Goal: Task Accomplishment & Management: Complete application form

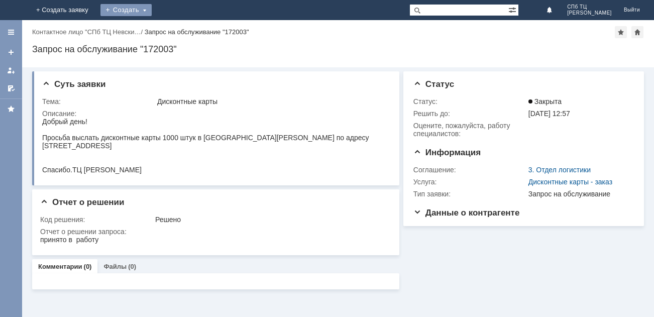
click at [152, 11] on div "Создать" at bounding box center [125, 10] width 51 height 12
click at [179, 29] on link "Заявка" at bounding box center [141, 30] width 76 height 12
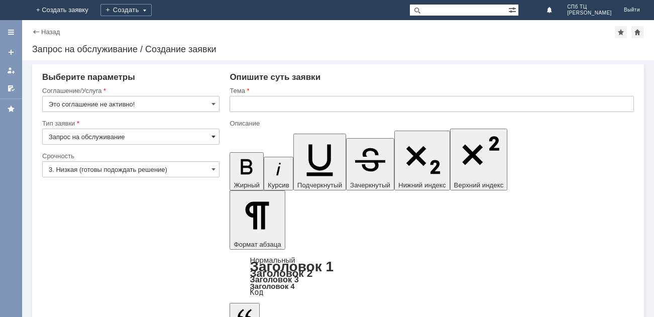
click at [215, 136] on span at bounding box center [214, 137] width 4 height 8
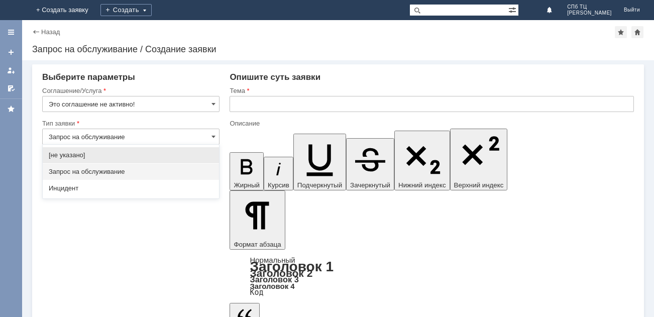
click at [95, 171] on span "Запрос на обслуживание" at bounding box center [131, 172] width 164 height 8
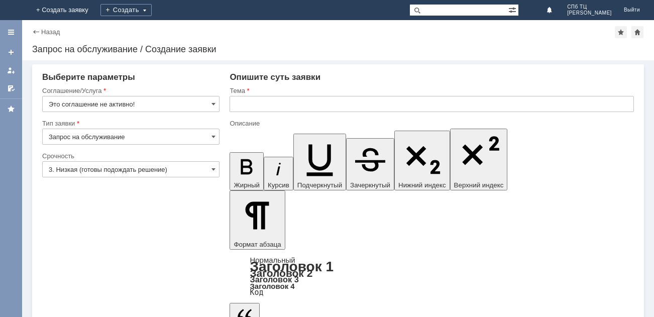
type input "Запрос на обслуживание"
click at [211, 170] on input "3. Низкая (готовы подождать решение)" at bounding box center [130, 169] width 177 height 16
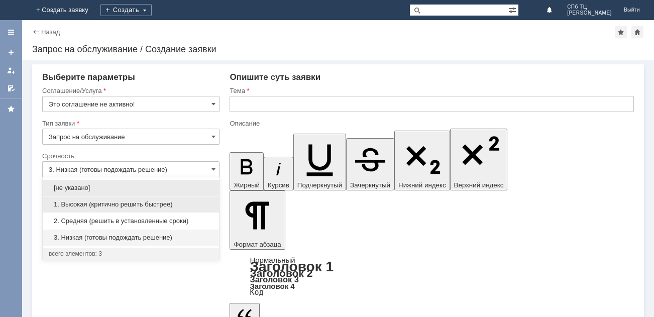
click at [80, 204] on span "1. Высокая (критично решить быстрее)" at bounding box center [131, 204] width 164 height 8
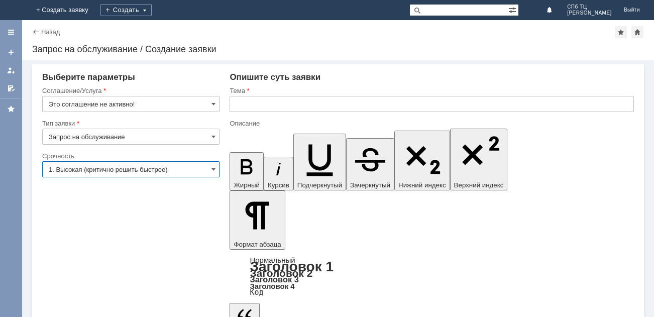
type input "1. Высокая (критично решить быстрее)"
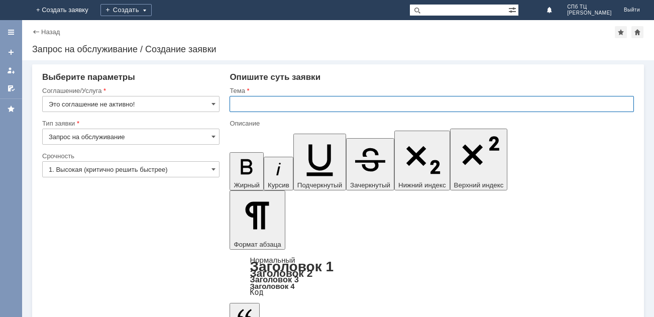
click at [243, 106] on input "text" at bounding box center [432, 104] width 405 height 16
click at [252, 106] on input "text" at bounding box center [432, 104] width 405 height 16
type input "Накладная № 996"
